Goal: Task Accomplishment & Management: Manage account settings

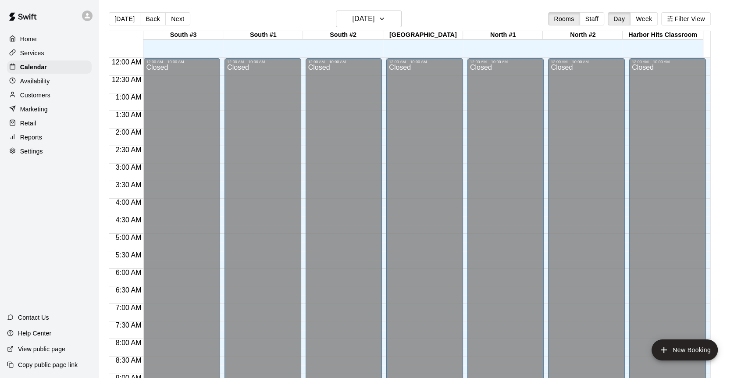
scroll to position [376, 0]
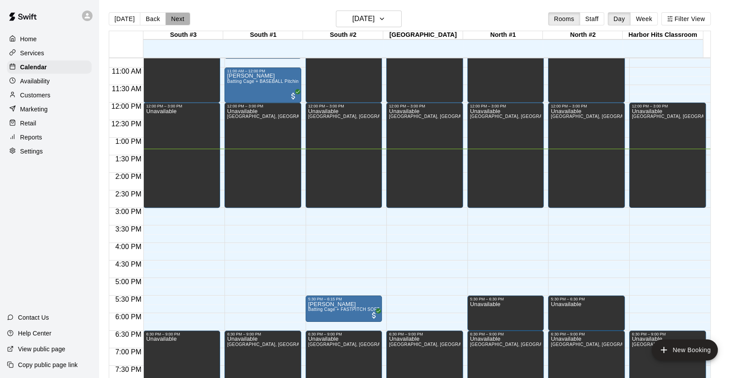
click at [169, 19] on button "Next" at bounding box center [177, 18] width 25 height 13
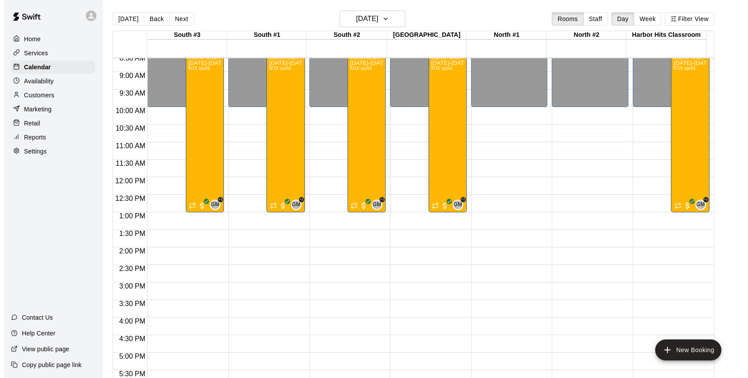
scroll to position [279, 0]
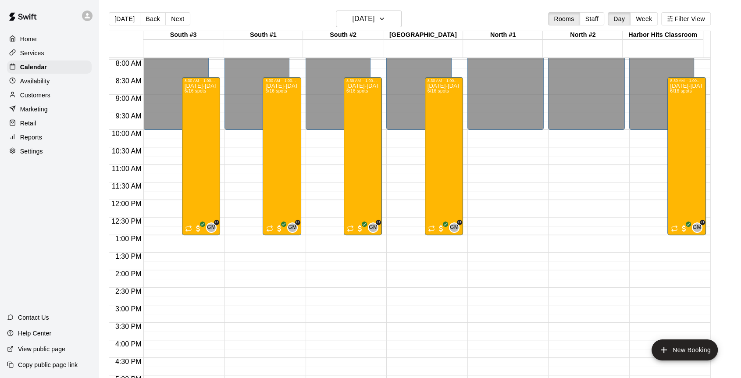
click at [183, 132] on div "8:30 AM – 1:00 PM [DATE]-[DATE] Baseball/Softball Camp 8:30am-1:00pm (Ages [DEM…" at bounding box center [201, 156] width 38 height 158
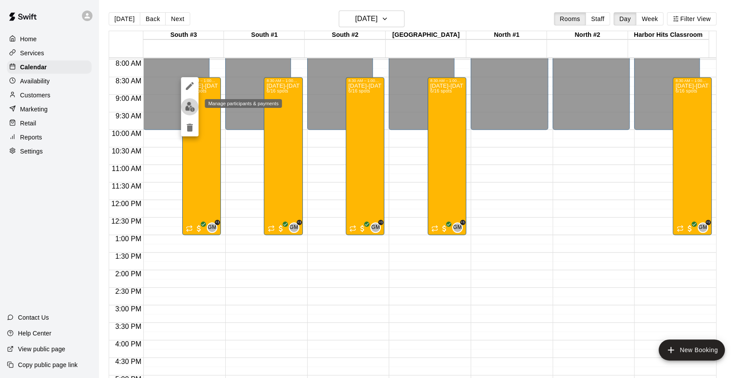
click at [188, 107] on img "edit" at bounding box center [190, 107] width 10 height 10
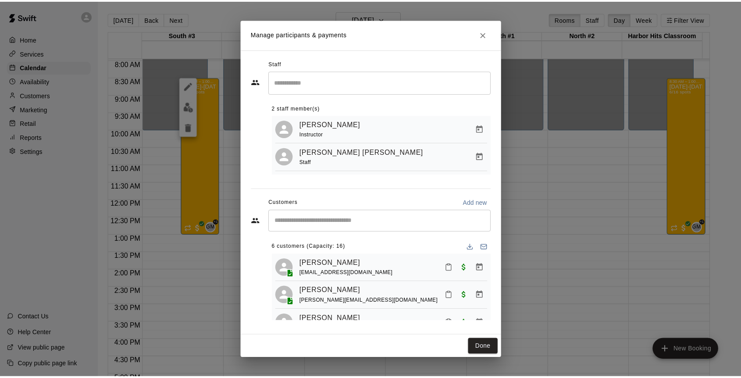
scroll to position [0, 0]
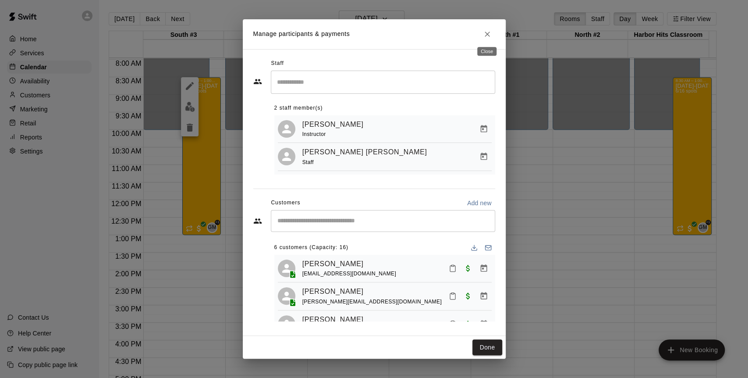
click at [486, 30] on icon "Close" at bounding box center [487, 34] width 9 height 9
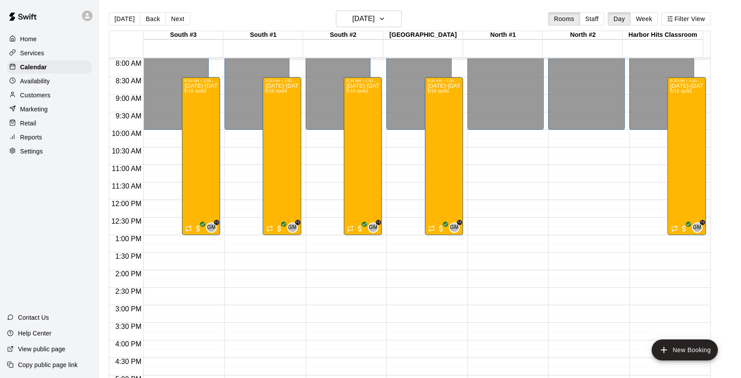
click at [161, 16] on button "Back" at bounding box center [153, 18] width 26 height 13
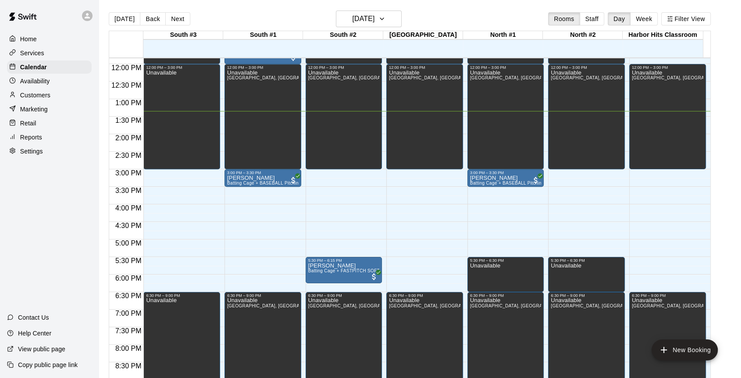
scroll to position [425, 0]
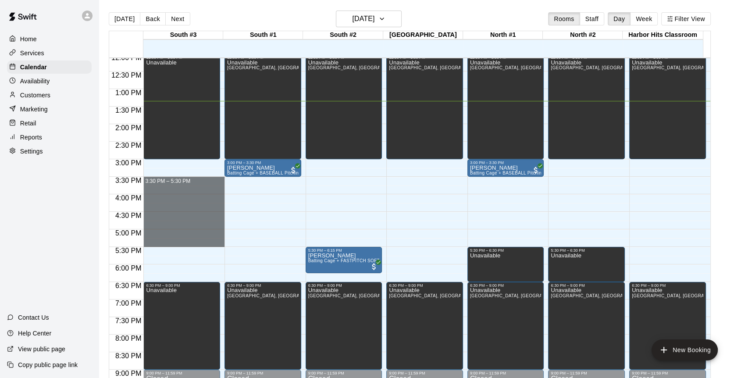
drag, startPoint x: 186, startPoint y: 178, endPoint x: 194, endPoint y: 242, distance: 64.5
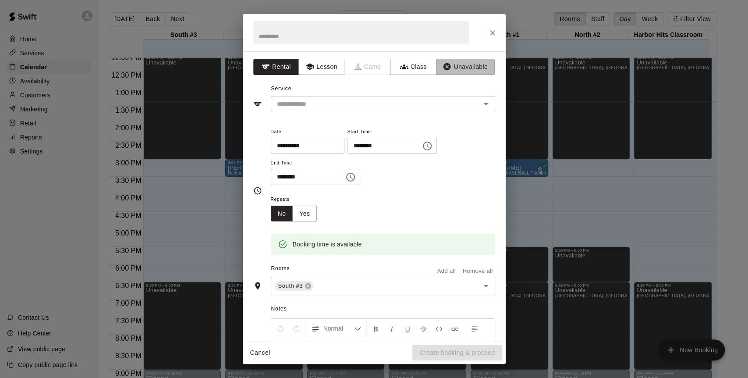
click at [455, 64] on button "Unavailable" at bounding box center [465, 67] width 59 height 16
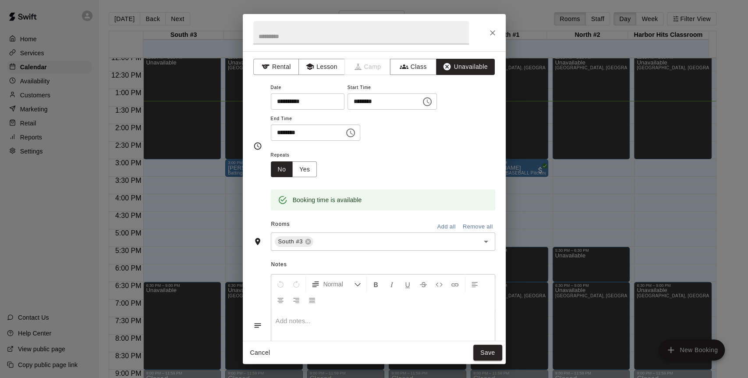
click at [441, 226] on button "Add all" at bounding box center [447, 227] width 28 height 14
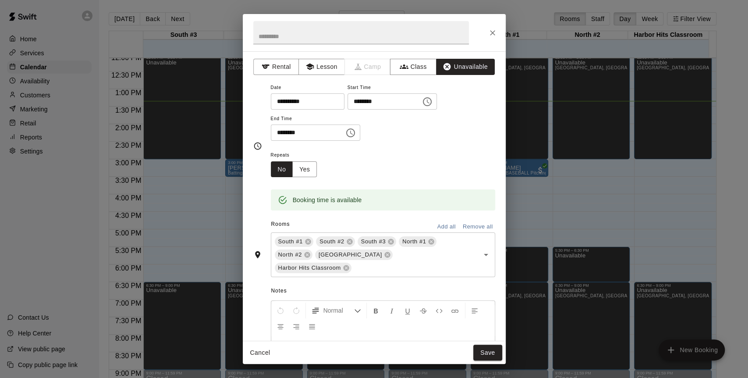
click at [491, 354] on button "Save" at bounding box center [487, 352] width 29 height 16
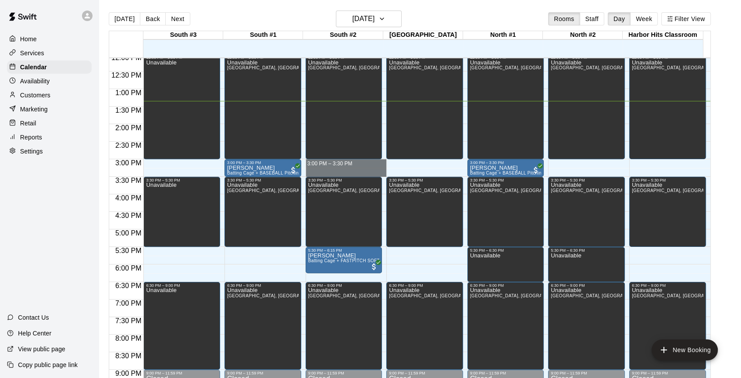
drag, startPoint x: 363, startPoint y: 163, endPoint x: 365, endPoint y: 170, distance: 7.2
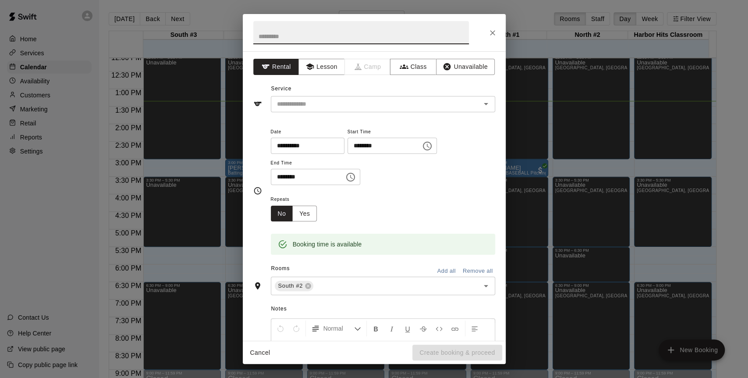
click at [454, 64] on button "Unavailable" at bounding box center [465, 67] width 59 height 16
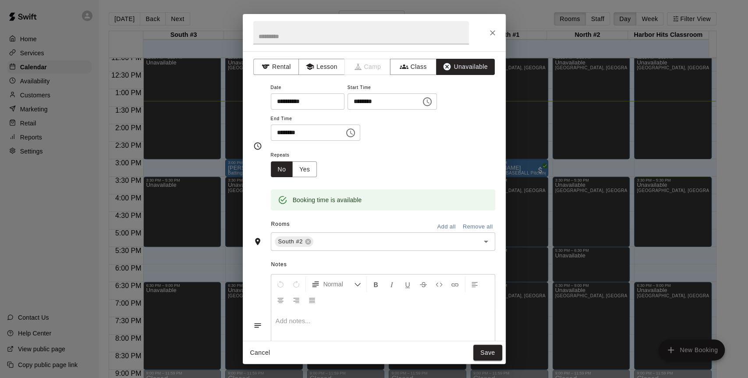
click at [408, 241] on input "text" at bounding box center [391, 241] width 152 height 11
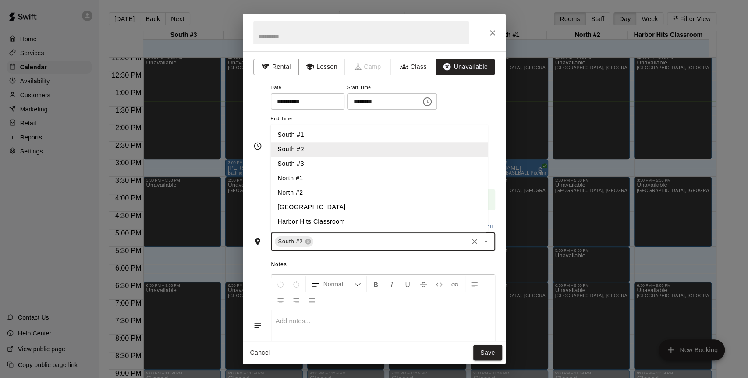
click at [319, 135] on li "South #1" at bounding box center [379, 135] width 217 height 14
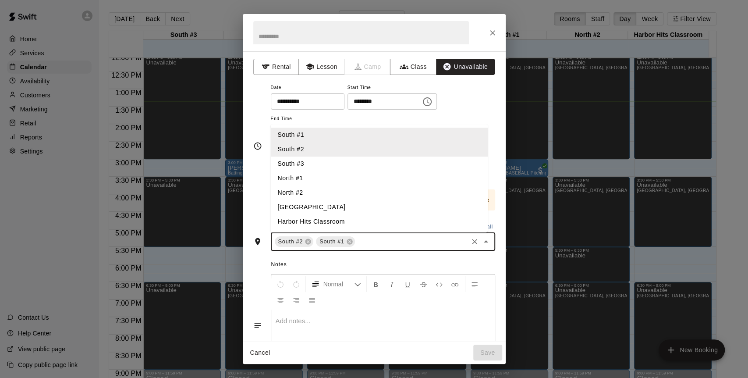
click at [316, 195] on li "North #2" at bounding box center [379, 192] width 217 height 14
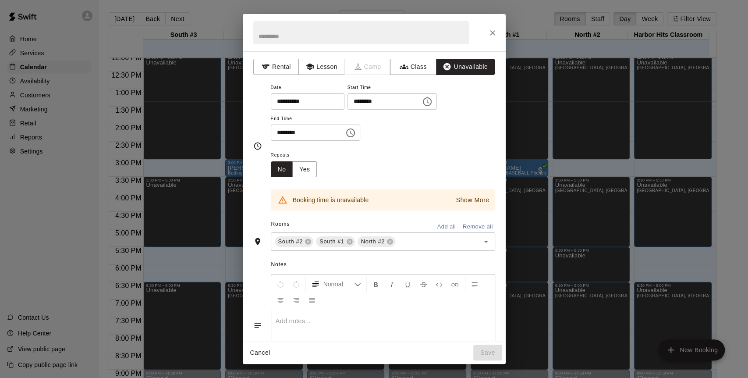
click at [250, 202] on div "**********" at bounding box center [374, 195] width 263 height 289
click at [456, 199] on p "Show More" at bounding box center [472, 199] width 33 height 9
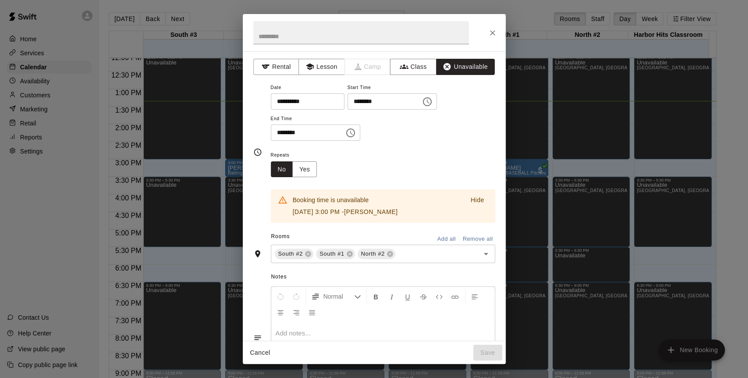
click at [349, 255] on icon at bounding box center [350, 254] width 6 height 6
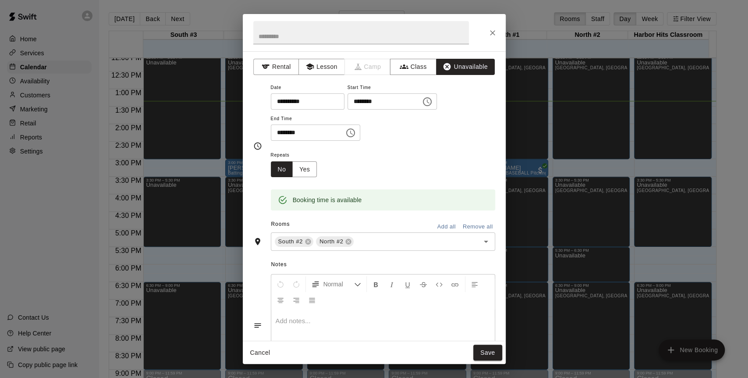
click at [488, 348] on button "Save" at bounding box center [487, 352] width 29 height 16
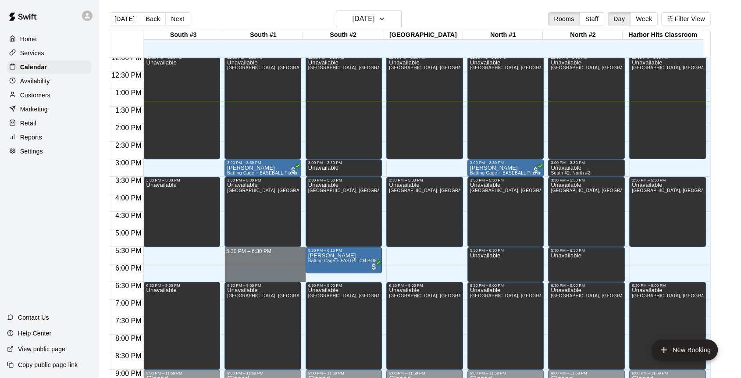
drag, startPoint x: 281, startPoint y: 248, endPoint x: 280, endPoint y: 277, distance: 29.4
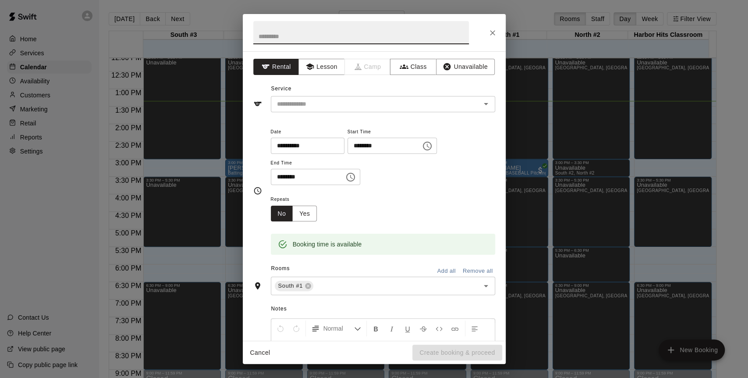
click at [444, 67] on icon "button" at bounding box center [447, 66] width 7 height 7
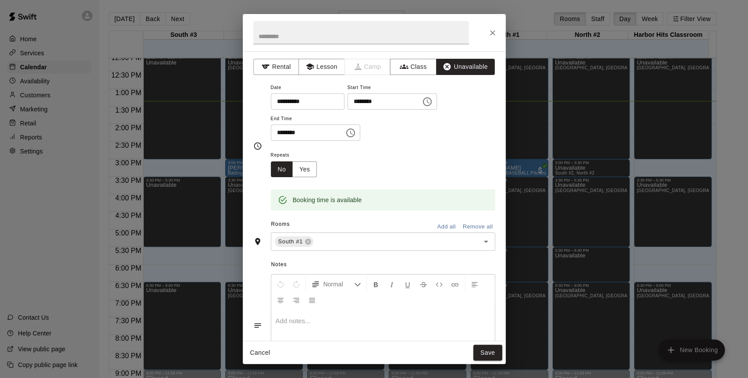
click at [484, 352] on button "Save" at bounding box center [487, 352] width 29 height 16
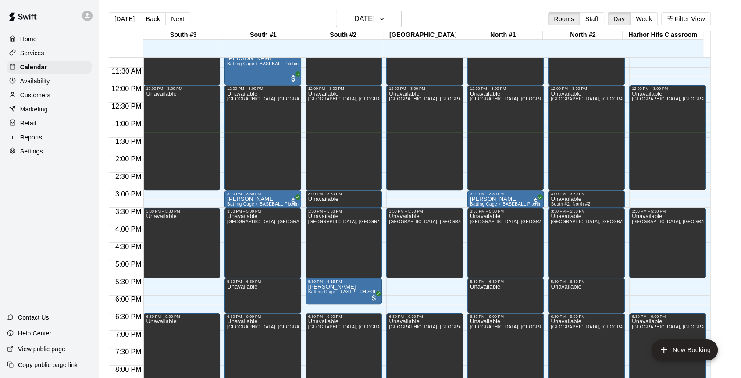
scroll to position [316, 0]
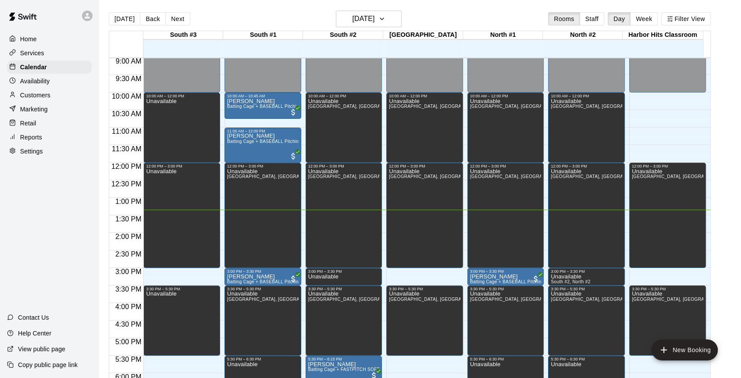
click at [341, 364] on p "[PERSON_NAME]" at bounding box center [343, 364] width 71 height 0
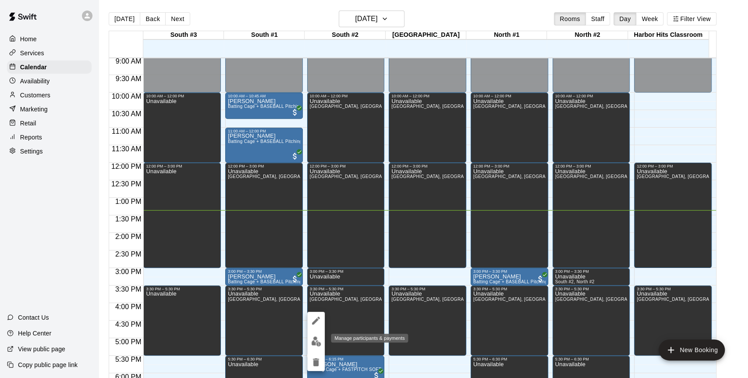
click at [314, 341] on img "edit" at bounding box center [316, 341] width 10 height 10
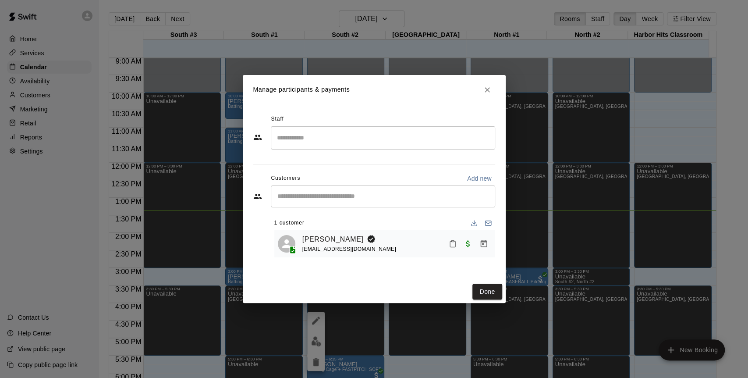
click at [312, 238] on link "[PERSON_NAME]" at bounding box center [332, 239] width 61 height 11
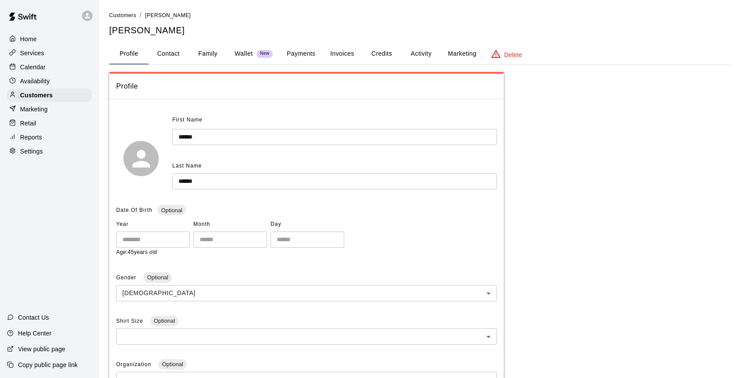
click at [171, 53] on button "Contact" at bounding box center [168, 53] width 39 height 21
select select "**"
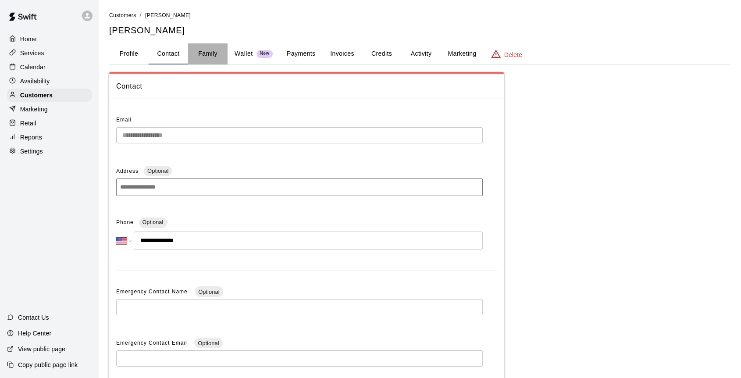
click at [206, 53] on button "Family" at bounding box center [207, 53] width 39 height 21
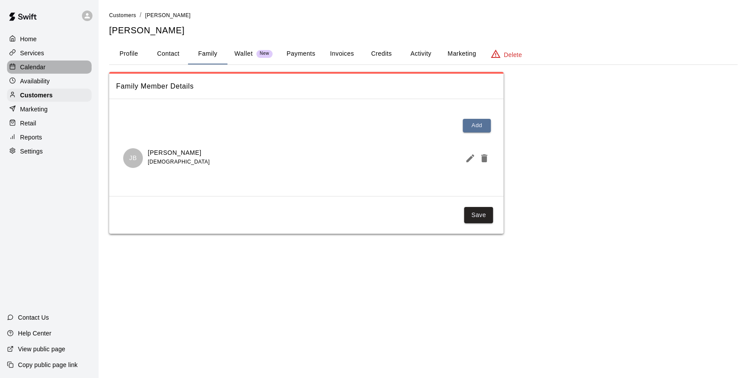
click at [39, 68] on p "Calendar" at bounding box center [32, 67] width 25 height 9
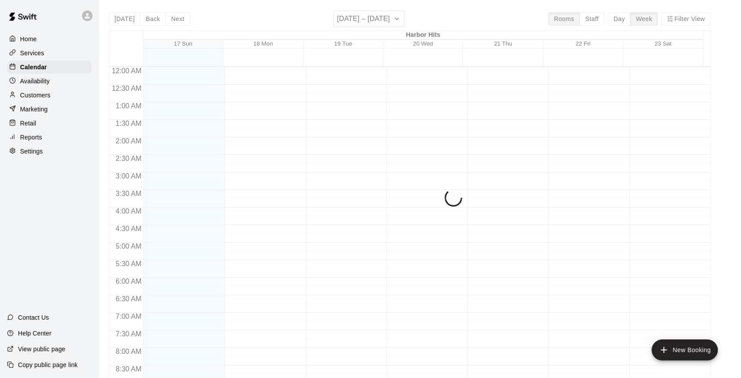
scroll to position [469, 0]
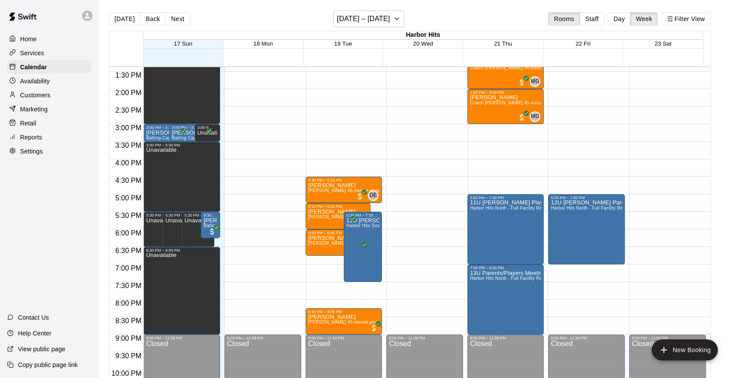
click at [624, 19] on button "Day" at bounding box center [618, 18] width 23 height 13
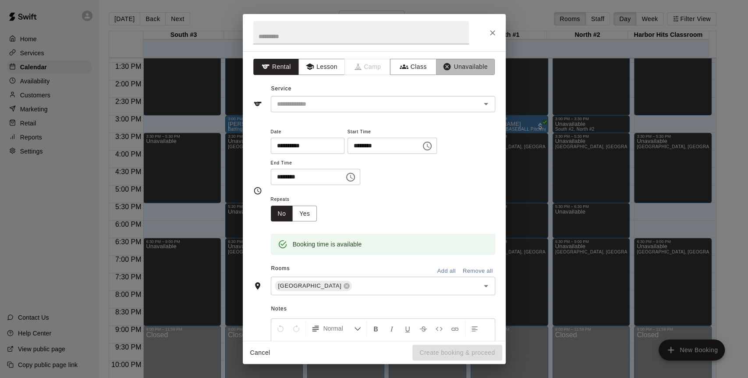
click at [445, 67] on button "Unavailable" at bounding box center [465, 67] width 59 height 16
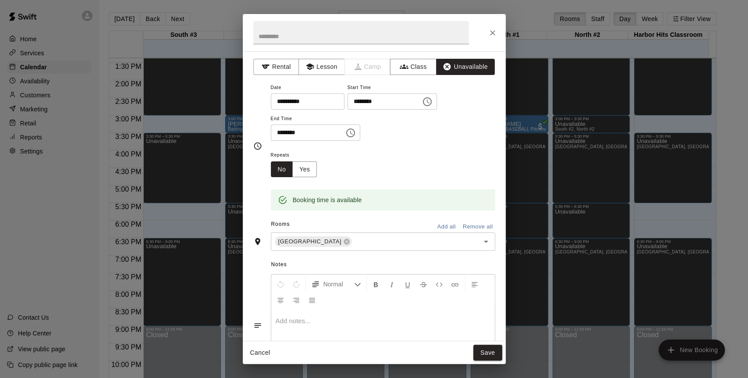
click at [365, 240] on input "text" at bounding box center [409, 241] width 113 height 11
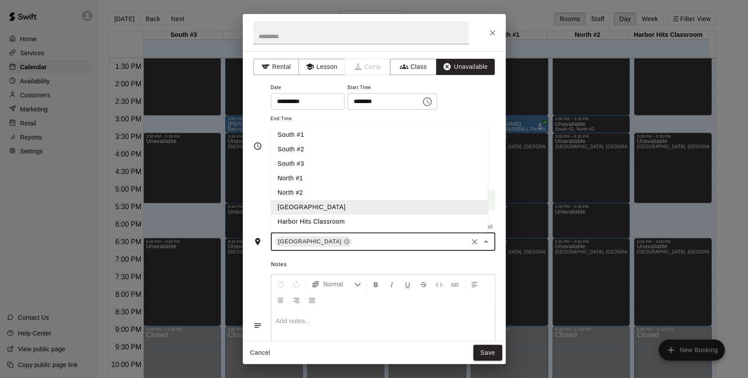
click at [300, 194] on li "North #2" at bounding box center [379, 192] width 217 height 14
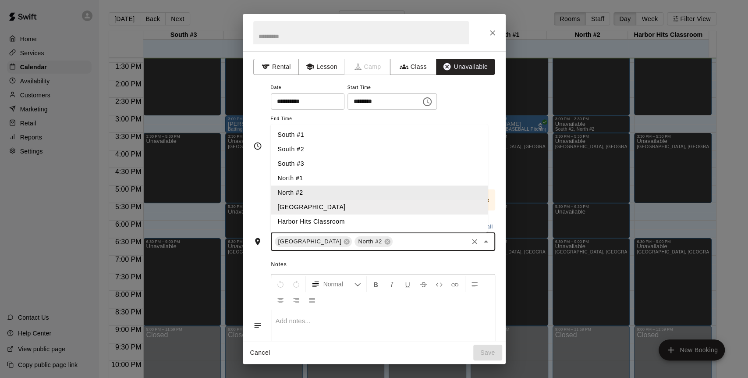
click at [300, 190] on li "North #2" at bounding box center [379, 192] width 217 height 14
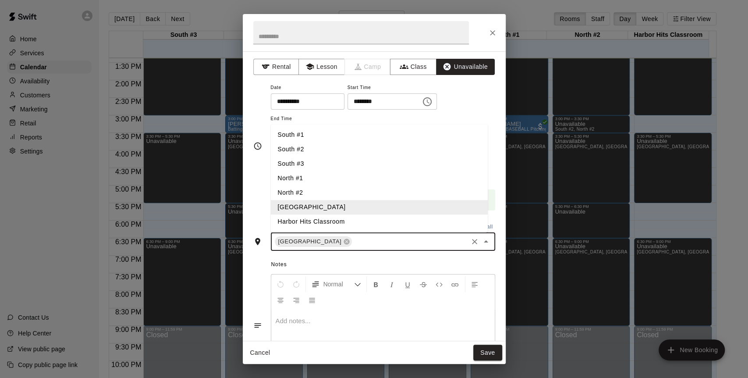
click at [293, 152] on li "South #2" at bounding box center [379, 149] width 217 height 14
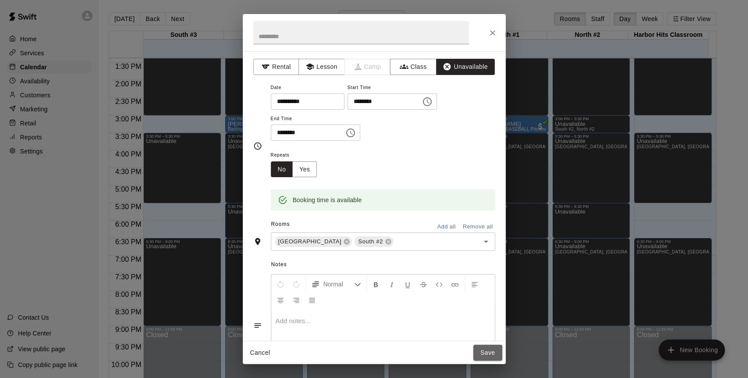
click at [480, 350] on button "Save" at bounding box center [487, 352] width 29 height 16
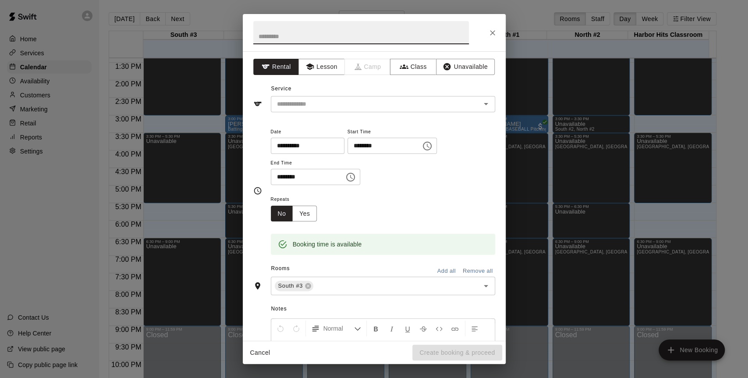
click at [458, 67] on button "Unavailable" at bounding box center [465, 67] width 59 height 16
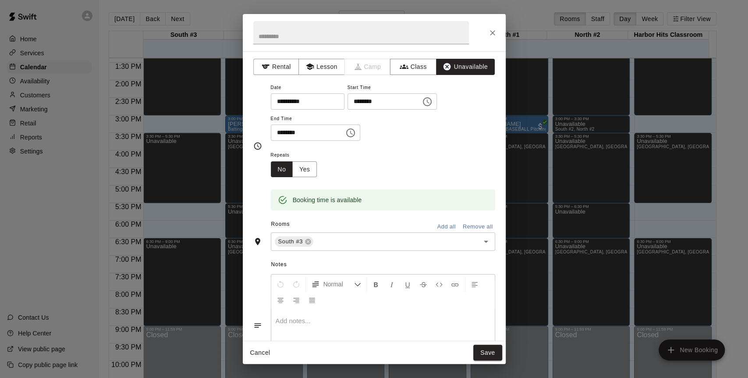
click at [487, 351] on button "Save" at bounding box center [487, 352] width 29 height 16
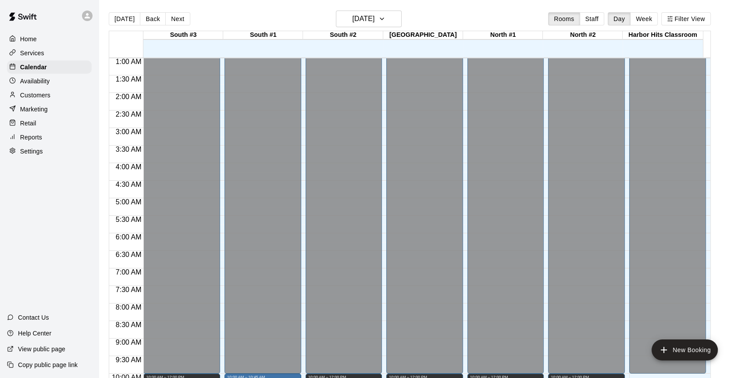
scroll to position [31, 0]
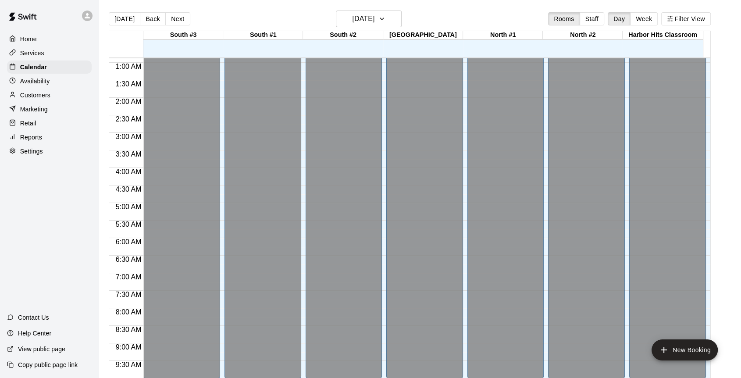
click at [173, 15] on button "Next" at bounding box center [177, 18] width 25 height 13
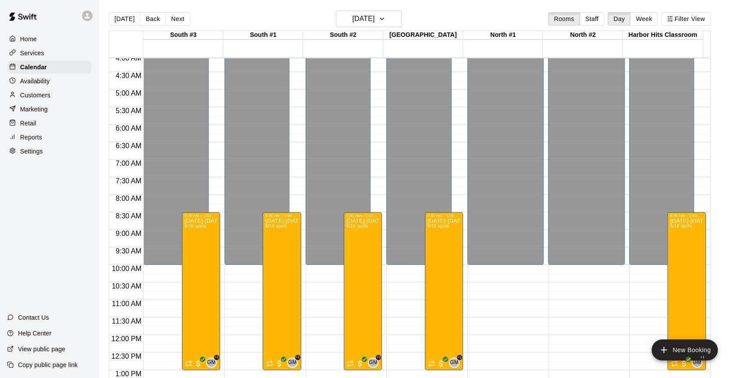
scroll to position [177, 0]
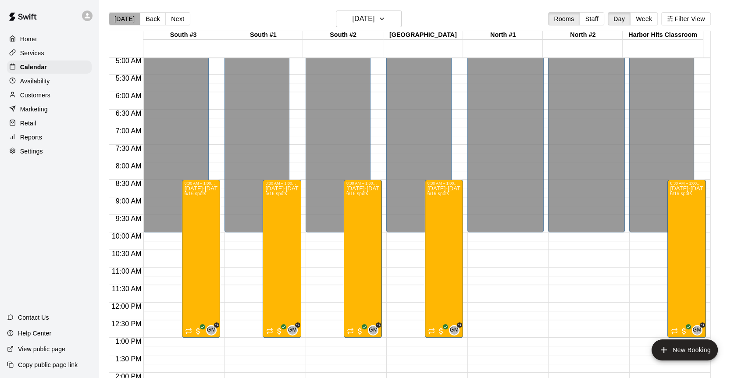
click at [125, 18] on button "[DATE]" at bounding box center [125, 18] width 32 height 13
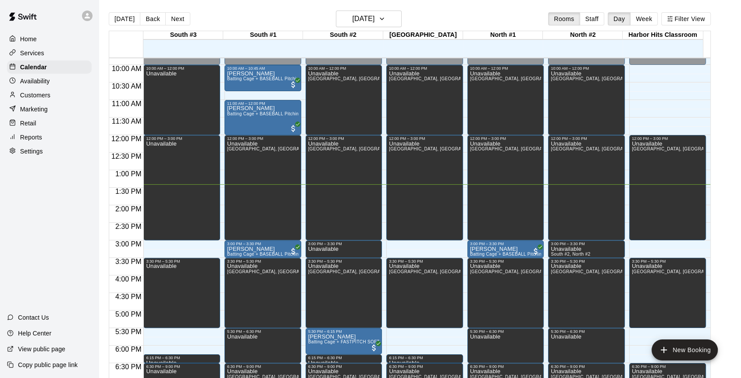
scroll to position [372, 0]
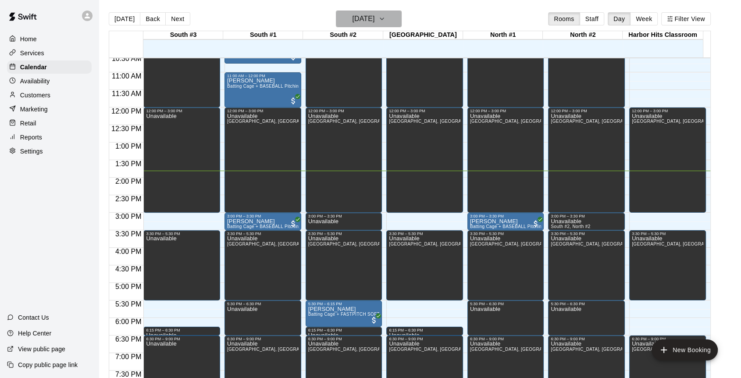
click at [385, 17] on icon "button" at bounding box center [381, 19] width 7 height 11
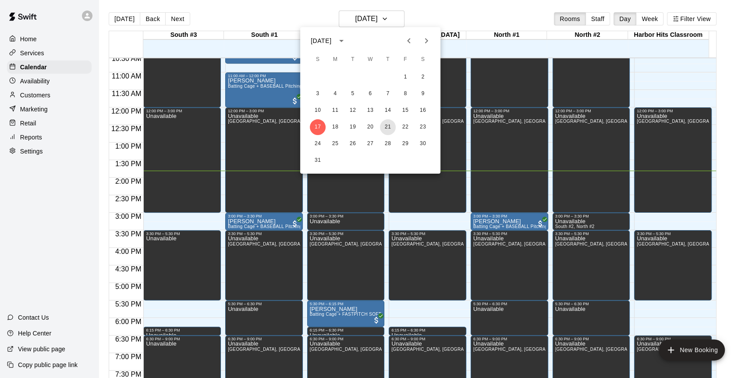
click at [386, 128] on button "21" at bounding box center [388, 127] width 16 height 16
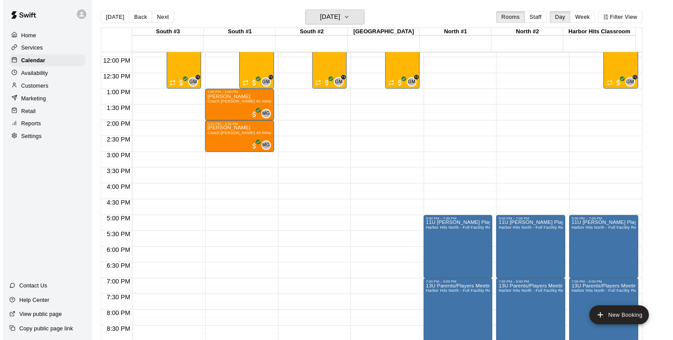
scroll to position [420, 0]
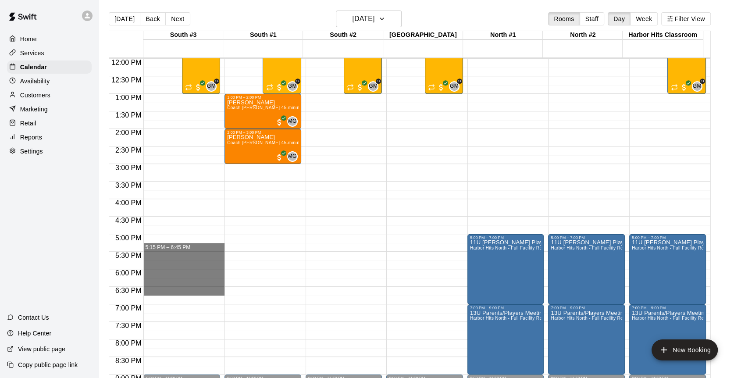
drag, startPoint x: 180, startPoint y: 243, endPoint x: 186, endPoint y: 288, distance: 45.6
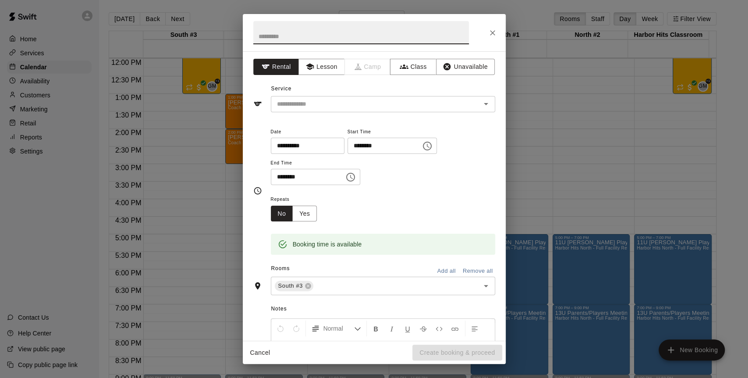
click at [454, 67] on button "Unavailable" at bounding box center [465, 67] width 59 height 16
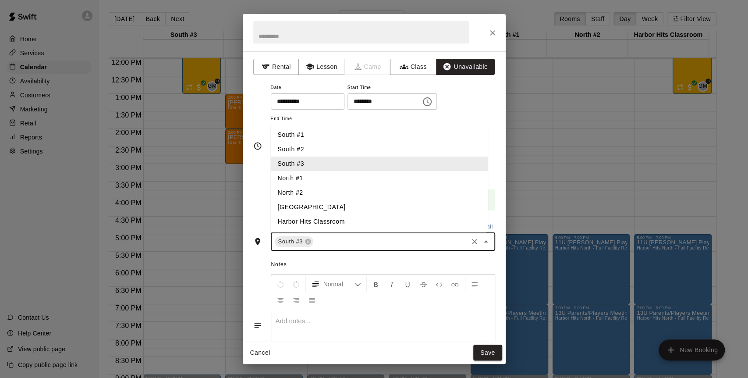
click at [316, 241] on input "text" at bounding box center [391, 241] width 152 height 11
click at [308, 134] on li "South #1" at bounding box center [379, 135] width 217 height 14
click at [305, 149] on li "South #2" at bounding box center [379, 149] width 217 height 14
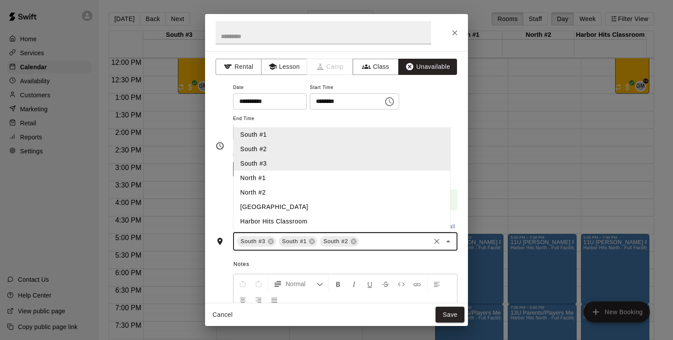
click at [287, 205] on li "[GEOGRAPHIC_DATA]" at bounding box center [342, 207] width 217 height 14
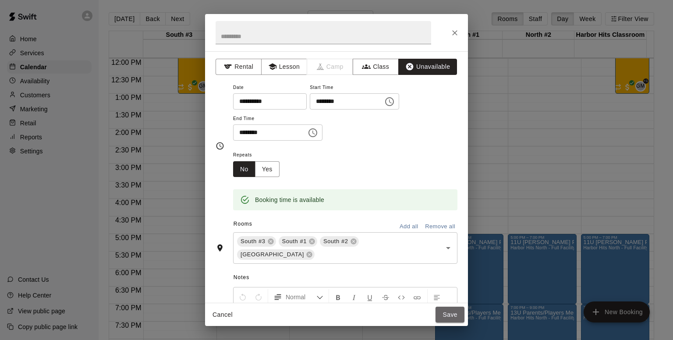
click at [454, 315] on button "Save" at bounding box center [450, 315] width 29 height 16
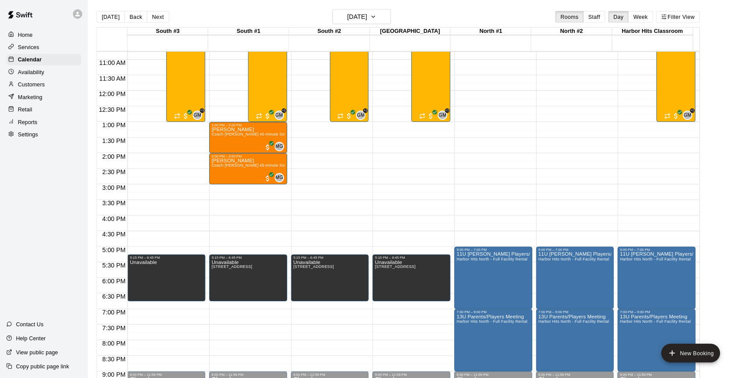
scroll to position [377, 0]
